Goal: Information Seeking & Learning: Learn about a topic

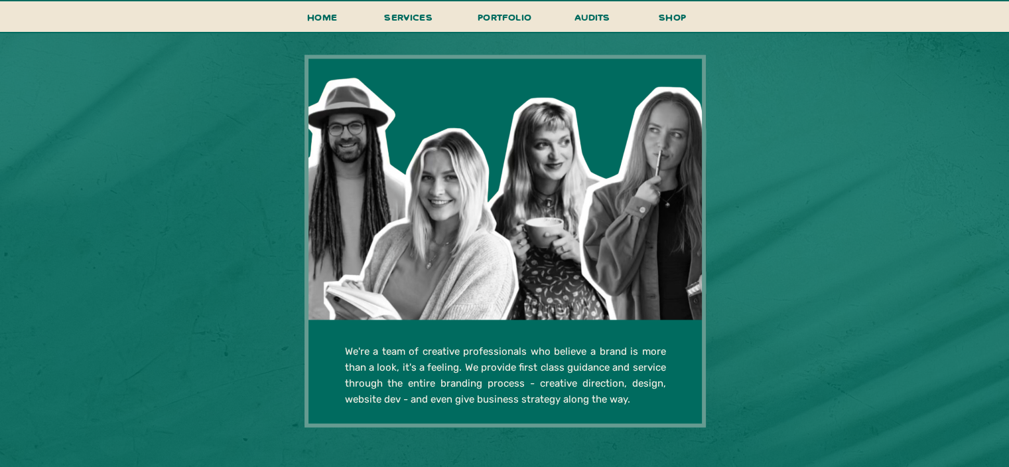
scroll to position [2564, 0]
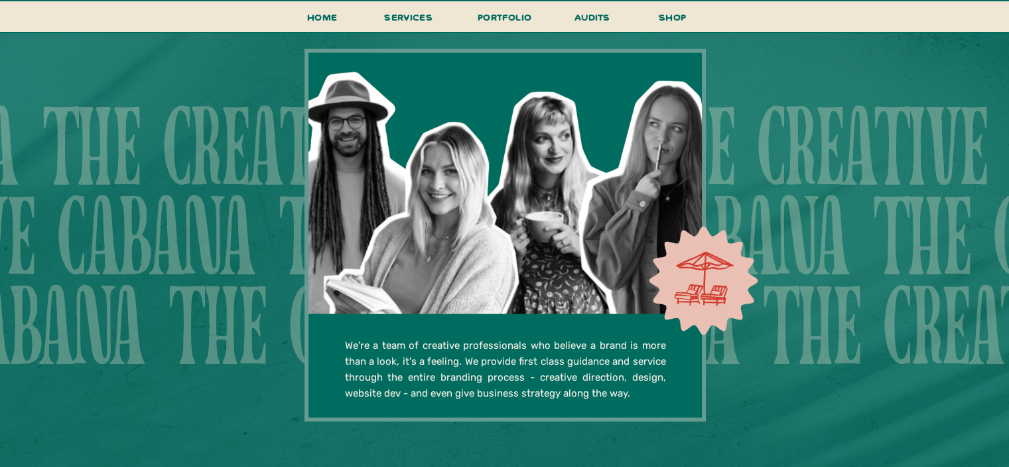
click at [691, 283] on div at bounding box center [704, 278] width 60 height 55
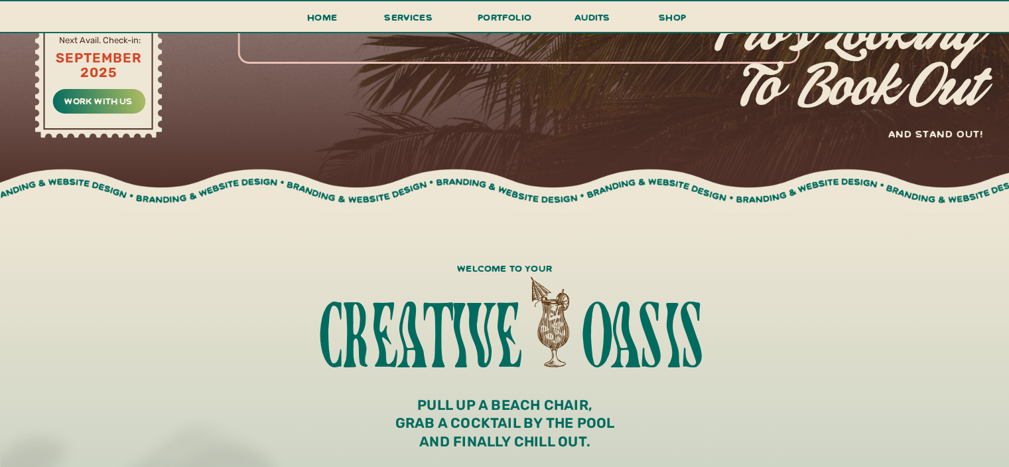
scroll to position [0, 0]
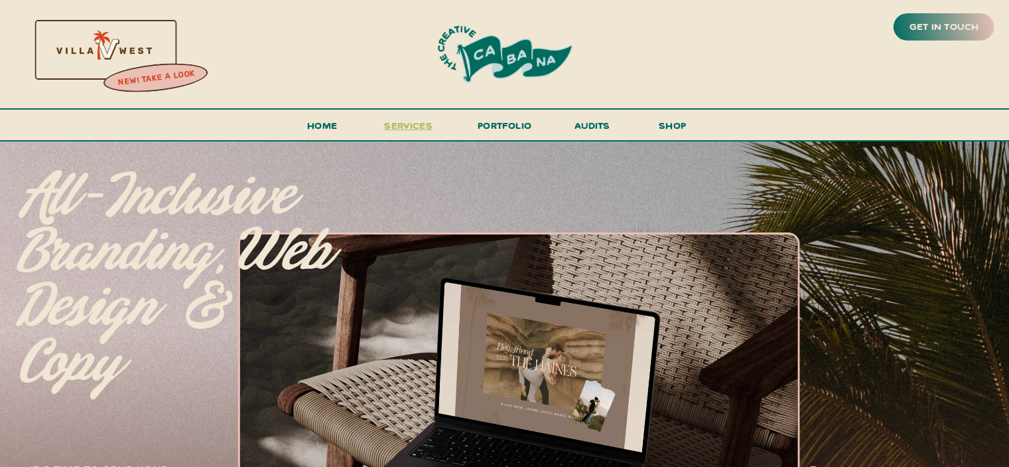
click at [413, 129] on span "services" at bounding box center [408, 125] width 48 height 13
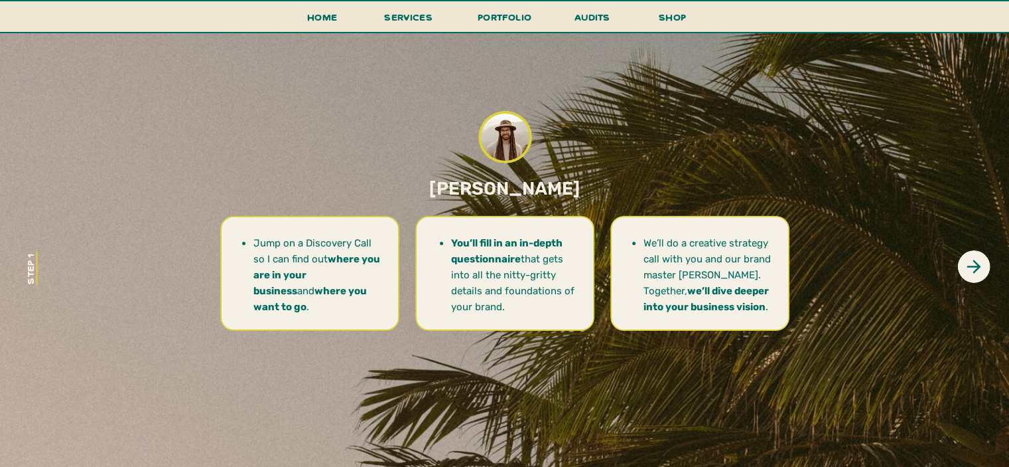
scroll to position [4688, 0]
click at [980, 267] on icon at bounding box center [974, 265] width 21 height 21
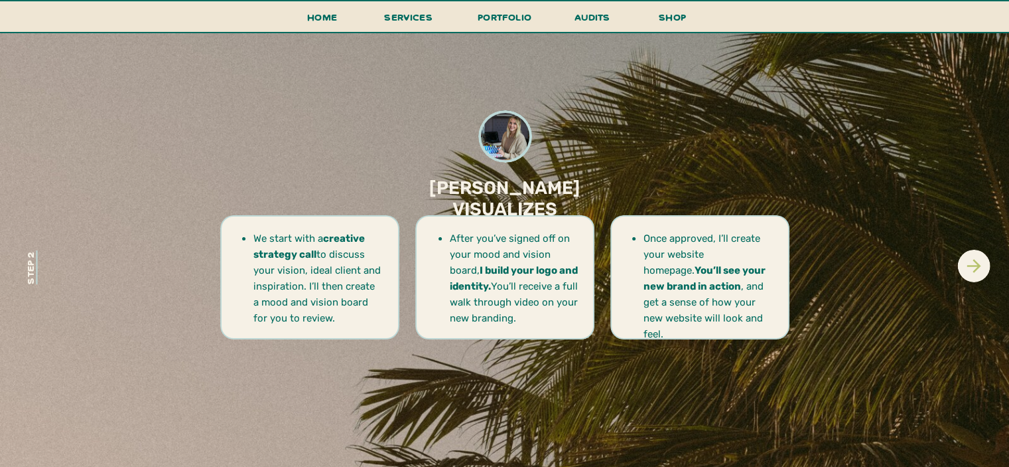
click at [980, 265] on icon at bounding box center [974, 265] width 21 height 21
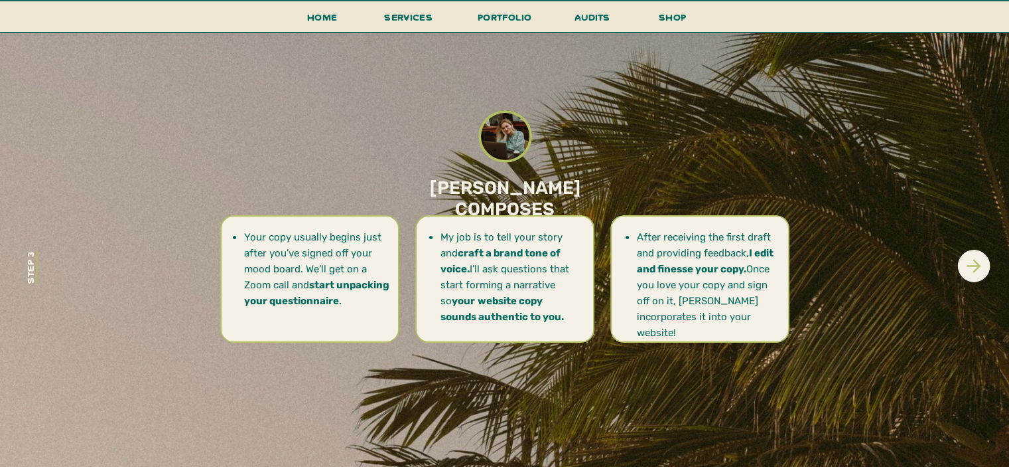
click at [969, 261] on icon at bounding box center [974, 265] width 21 height 21
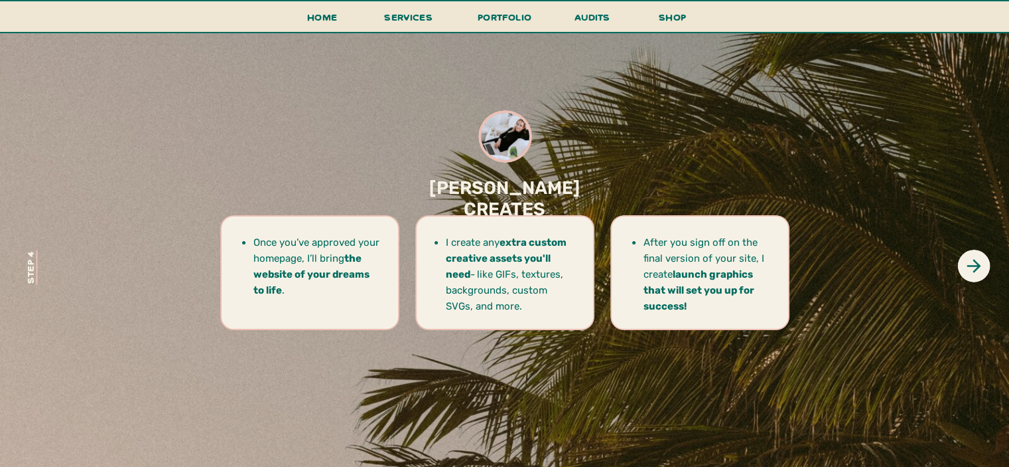
click at [969, 254] on div at bounding box center [974, 266] width 33 height 33
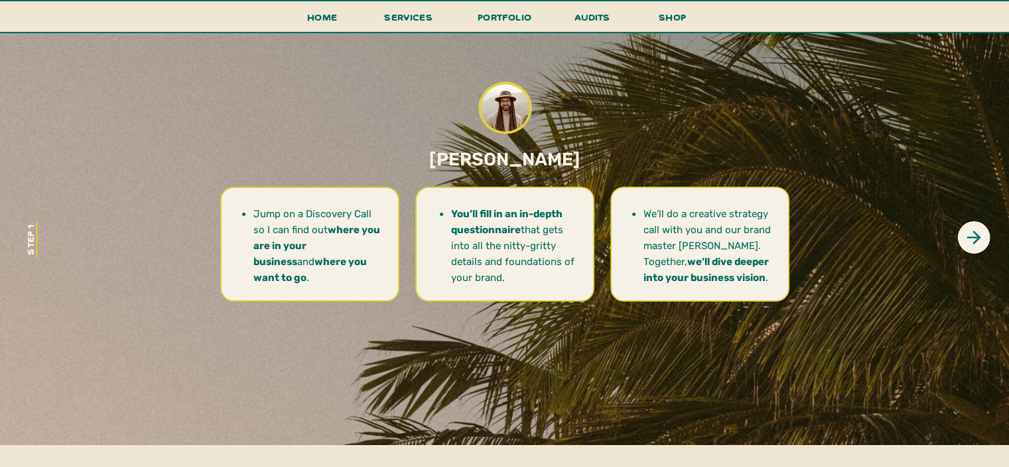
scroll to position [4635, 0]
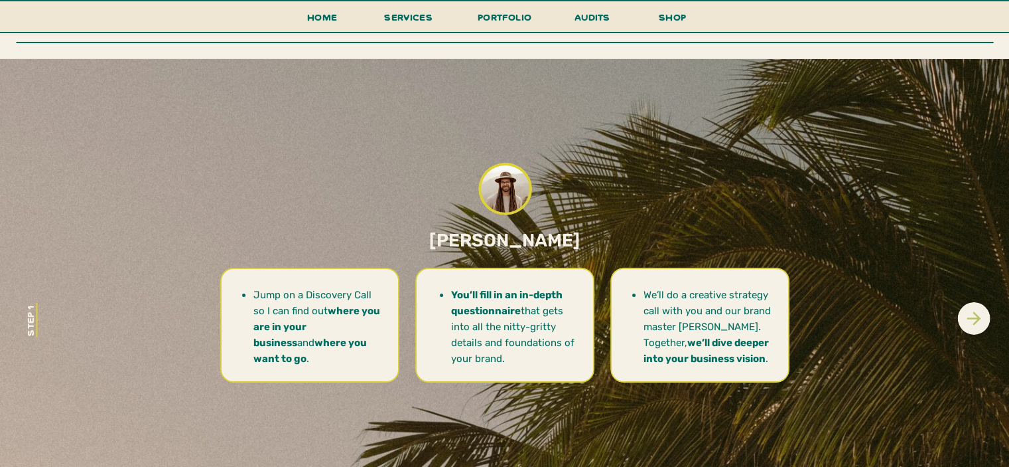
click at [976, 311] on icon at bounding box center [974, 318] width 21 height 21
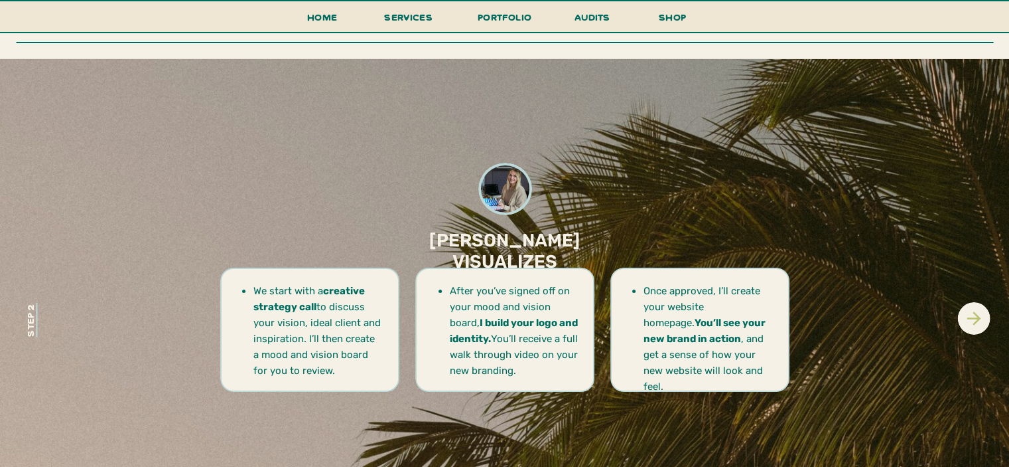
click at [976, 311] on icon at bounding box center [974, 318] width 21 height 21
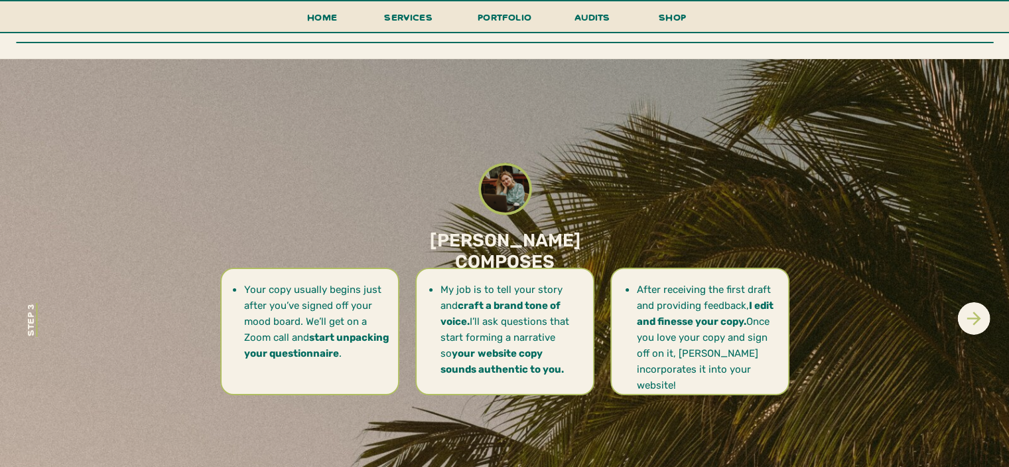
click at [976, 311] on icon at bounding box center [974, 318] width 21 height 21
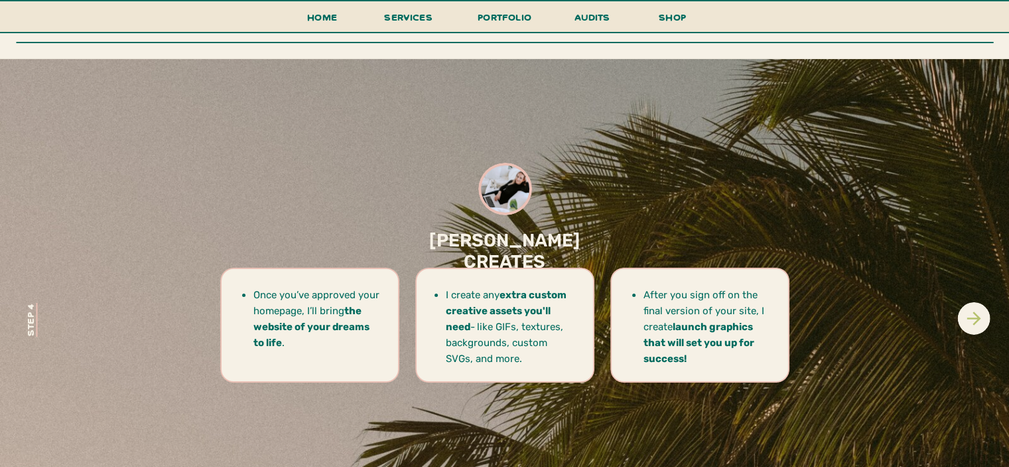
click at [976, 311] on icon at bounding box center [974, 318] width 21 height 21
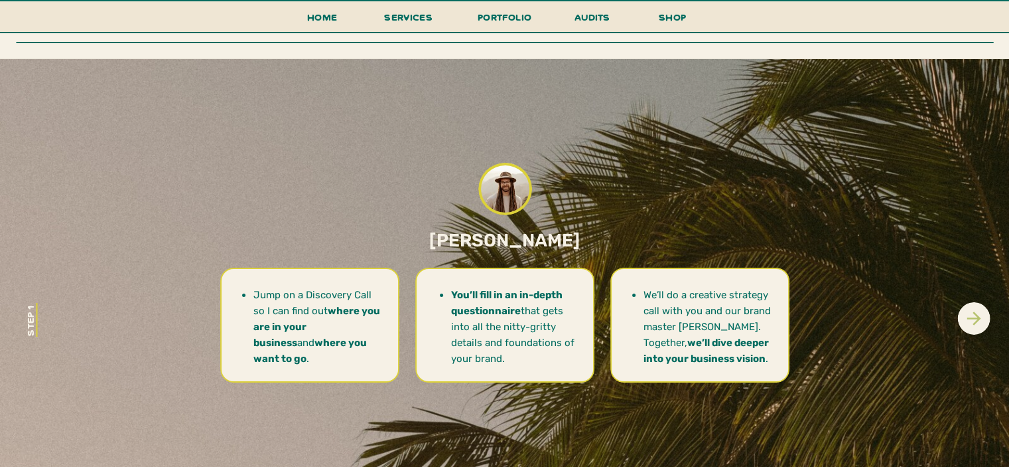
click at [976, 311] on icon at bounding box center [974, 318] width 21 height 21
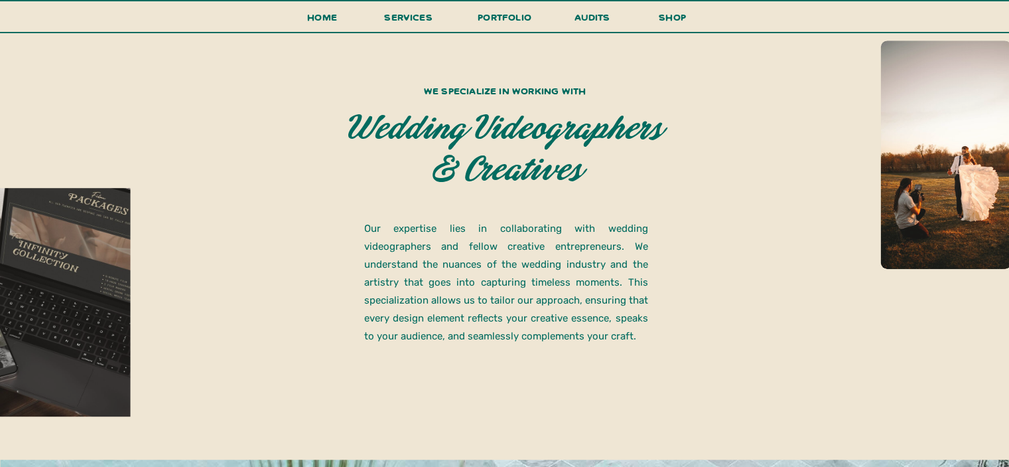
scroll to position [908, 0]
